Goal: Information Seeking & Learning: Check status

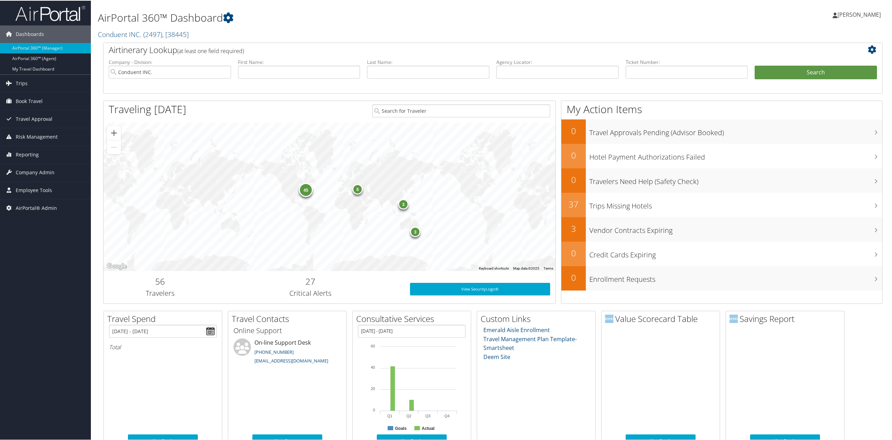
drag, startPoint x: 48, startPoint y: 269, endPoint x: 56, endPoint y: 261, distance: 12.1
click at [48, 269] on div "Dashboards AirPortal 360™ (Manager) AirPortal 360™ (Agent) My Travel Dashboard …" at bounding box center [447, 300] width 894 height 601
drag, startPoint x: 222, startPoint y: 72, endPoint x: 301, endPoint y: 80, distance: 79.0
click at [223, 72] on input "Conduent INC." at bounding box center [170, 71] width 122 height 13
drag, startPoint x: 536, startPoint y: 71, endPoint x: 683, endPoint y: 77, distance: 147.9
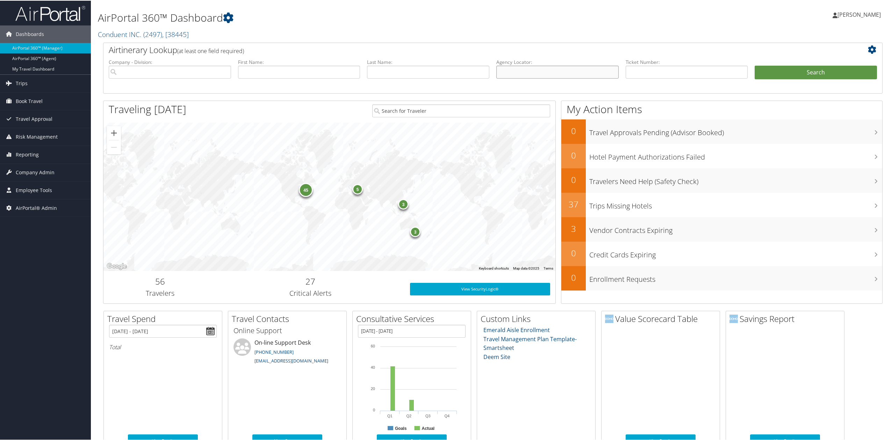
click at [538, 71] on input "text" at bounding box center [557, 71] width 122 height 13
paste input "C8C55G"
type input "C8C55G"
click at [788, 78] on button "Search" at bounding box center [815, 72] width 122 height 14
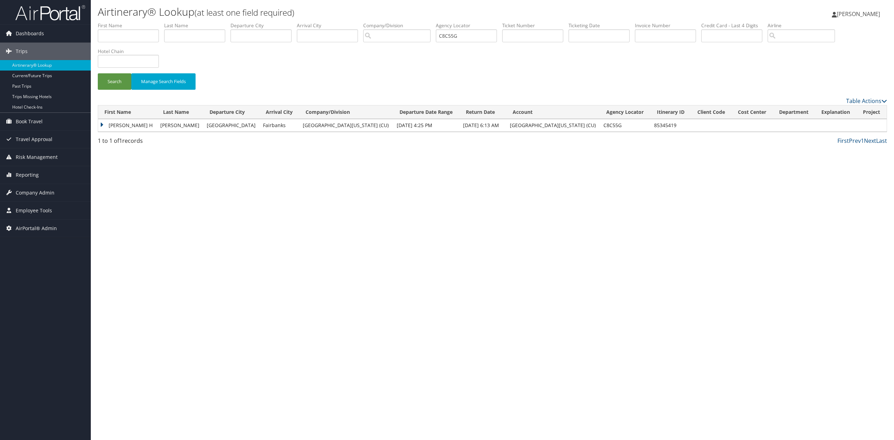
drag, startPoint x: 101, startPoint y: 125, endPoint x: 104, endPoint y: 130, distance: 6.6
click at [100, 125] on td "[PERSON_NAME] H" at bounding box center [127, 125] width 59 height 13
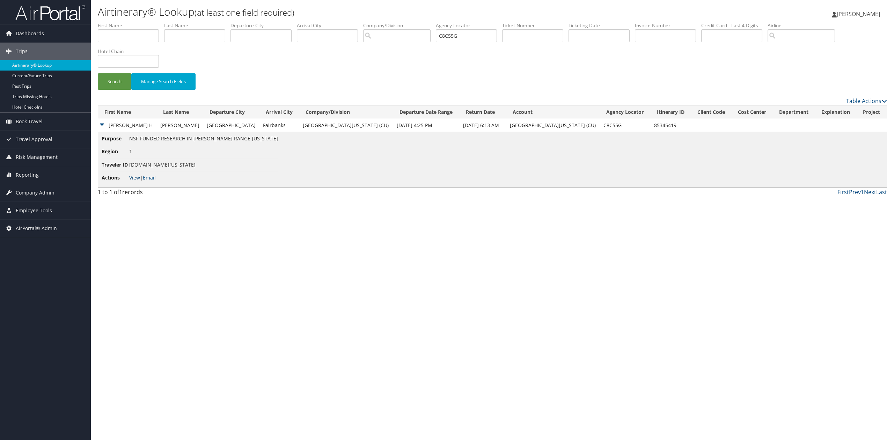
click at [133, 175] on link "View" at bounding box center [134, 177] width 11 height 7
click at [43, 176] on link "Reporting" at bounding box center [45, 174] width 91 height 17
click at [42, 259] on span "Company Admin" at bounding box center [35, 255] width 39 height 17
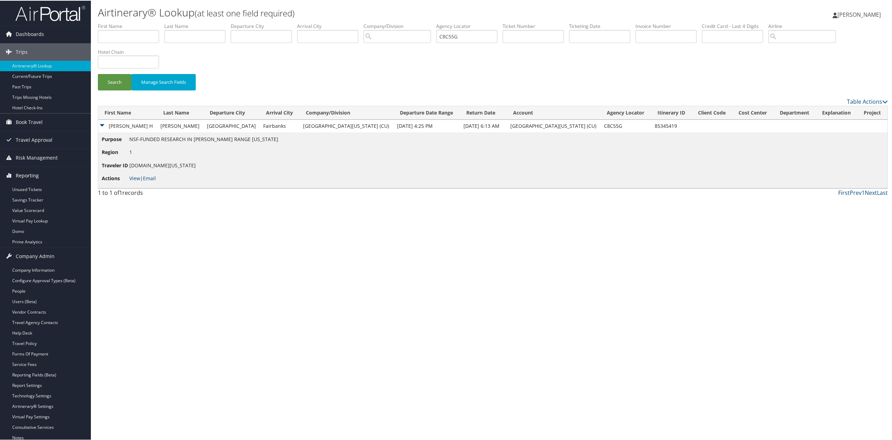
click at [41, 177] on link "Reporting" at bounding box center [45, 174] width 91 height 17
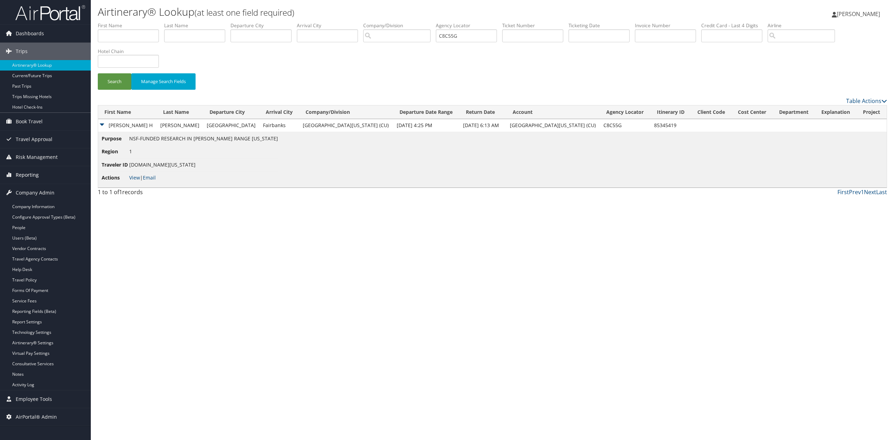
click at [45, 175] on link "Reporting" at bounding box center [45, 174] width 91 height 17
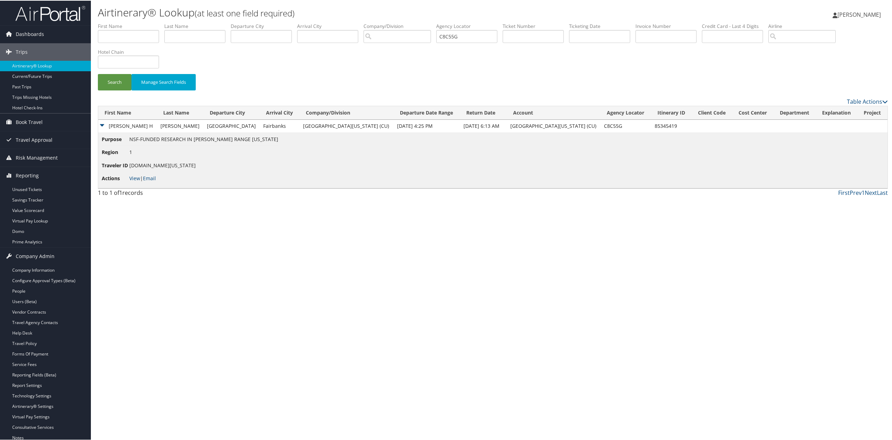
drag, startPoint x: 189, startPoint y: 230, endPoint x: 189, endPoint y: 224, distance: 5.9
click at [189, 230] on div "Airtinerary® Lookup (at least one field required) Tiffany Soja Tiffany Soja My …" at bounding box center [492, 220] width 803 height 440
click at [368, 299] on div "Airtinerary® Lookup (at least one field required) Tiffany Soja Tiffany Soja My …" at bounding box center [492, 220] width 803 height 440
click at [55, 12] on img at bounding box center [50, 13] width 70 height 16
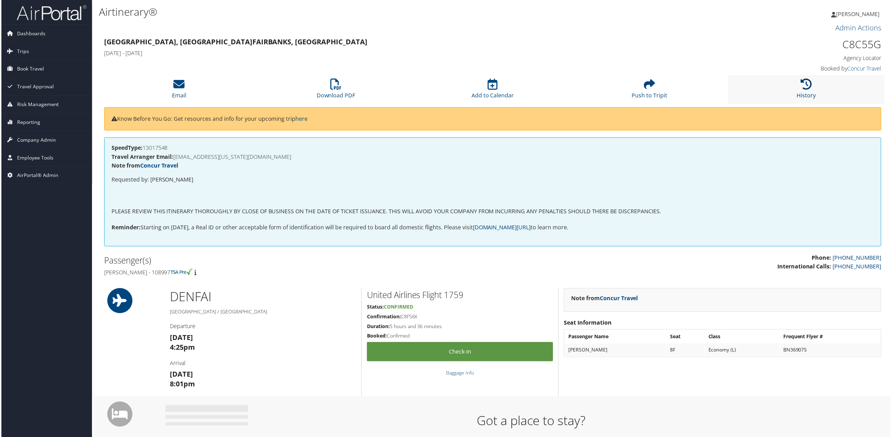
click at [801, 87] on icon at bounding box center [806, 84] width 11 height 11
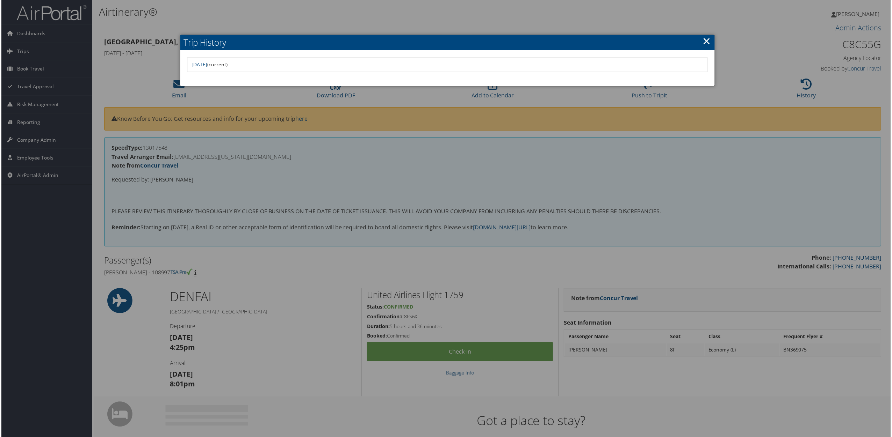
click at [706, 39] on link "×" at bounding box center [707, 41] width 8 height 14
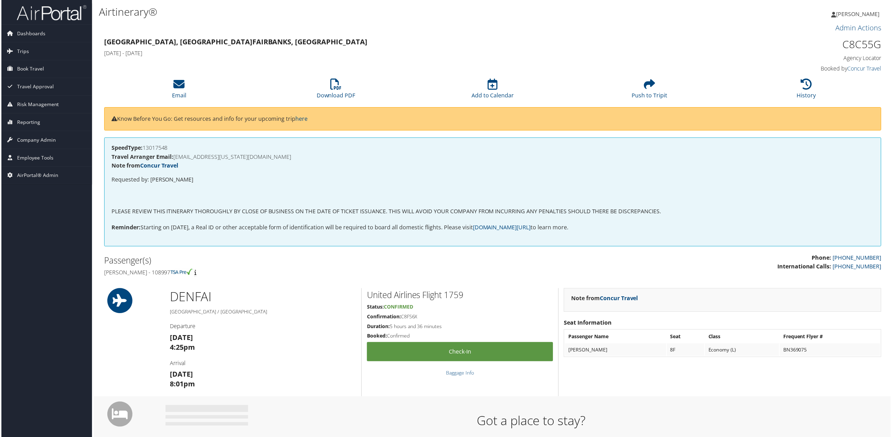
click at [866, 47] on h1 "C8C55G" at bounding box center [788, 44] width 187 height 15
click at [865, 47] on h1 "C8C55G" at bounding box center [788, 44] width 187 height 15
copy h1 "C8C55G"
click at [806, 87] on icon at bounding box center [806, 84] width 11 height 11
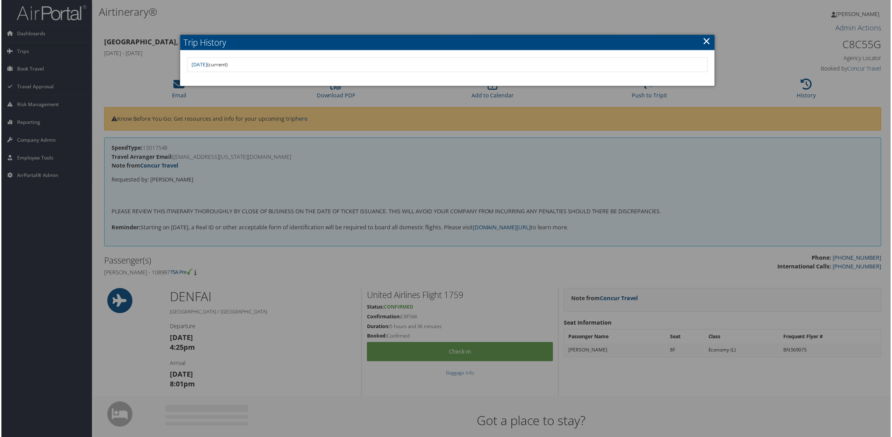
click at [706, 38] on link "×" at bounding box center [707, 41] width 8 height 14
